Goal: Task Accomplishment & Management: Complete application form

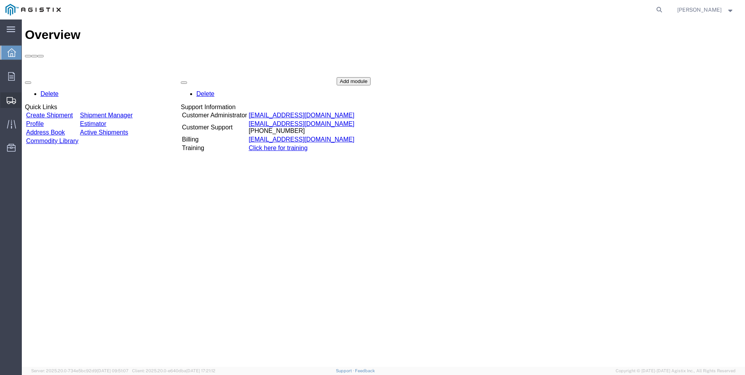
click at [0, 0] on span "Create Shipment" at bounding box center [0, 0] width 0 height 0
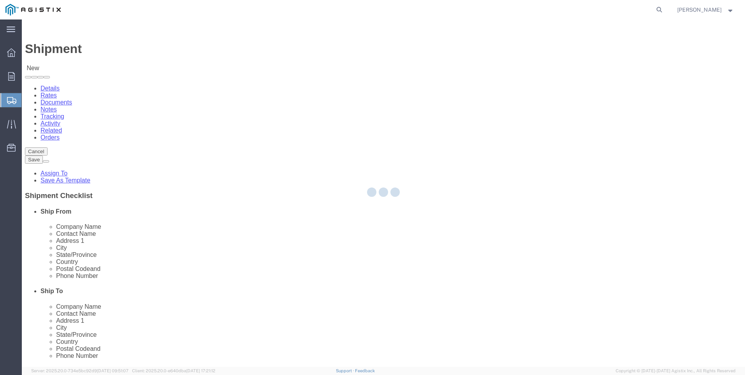
select select
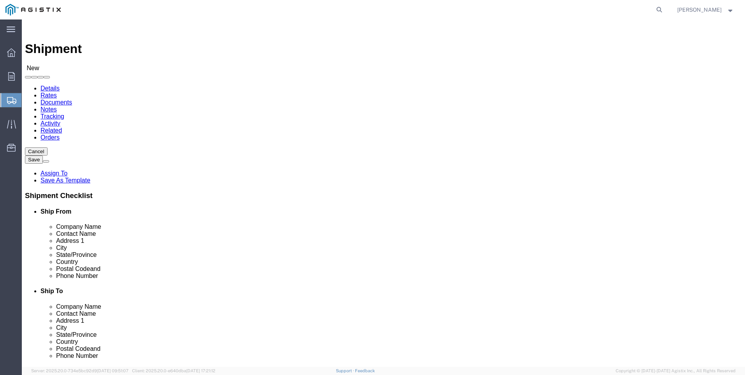
click select "Select PG&E Tri-Pacific Supply Inc"
select select "9596"
click select "Select PG&E Tri-Pacific Supply Inc"
select select
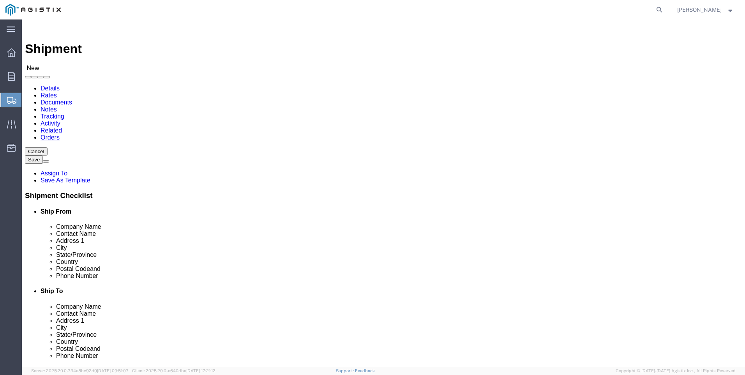
click select "Select PG&E Tri-Pacific Supply Inc"
select select "MYPROFILE"
select select "CA"
